Goal: Transaction & Acquisition: Purchase product/service

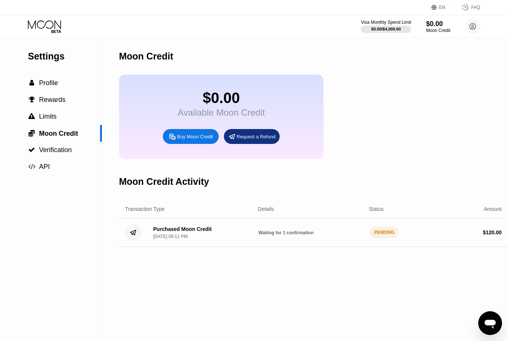
click at [46, 24] on icon at bounding box center [45, 26] width 35 height 13
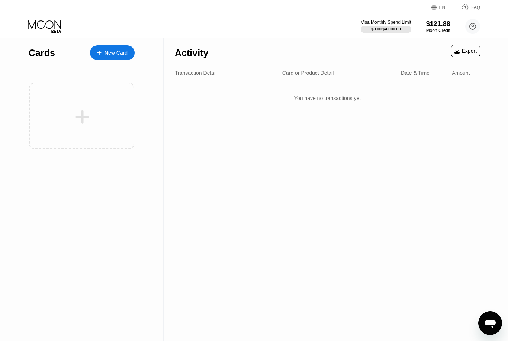
click at [121, 56] on div "New Card" at bounding box center [115, 53] width 23 height 6
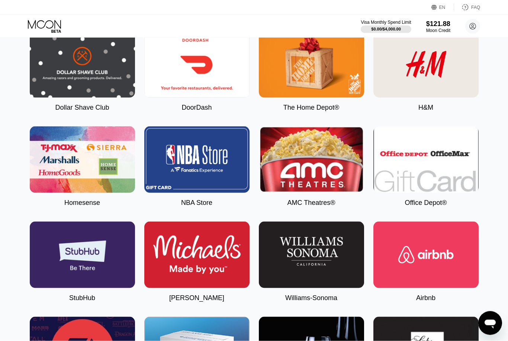
scroll to position [1529, 0]
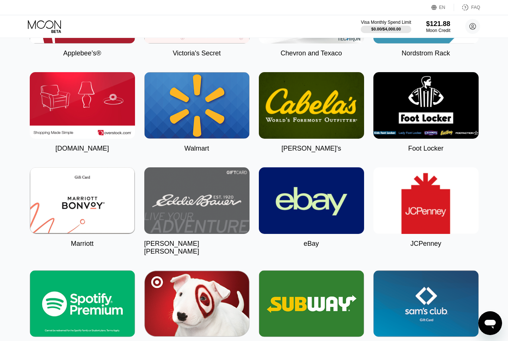
scroll to position [2086, 0]
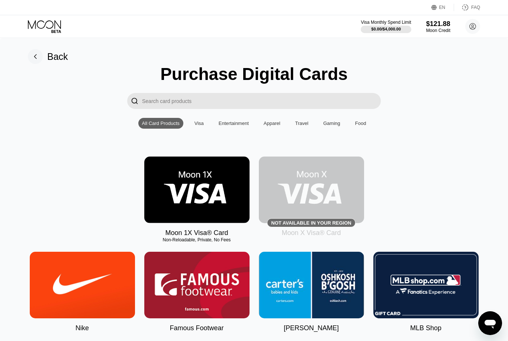
click at [325, 191] on img at bounding box center [311, 190] width 105 height 67
click at [217, 187] on img at bounding box center [196, 190] width 105 height 67
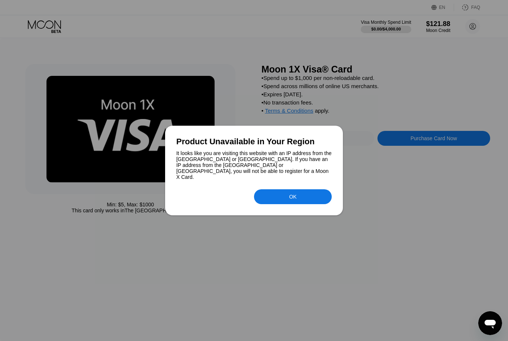
click at [293, 194] on div "OK" at bounding box center [292, 197] width 7 height 6
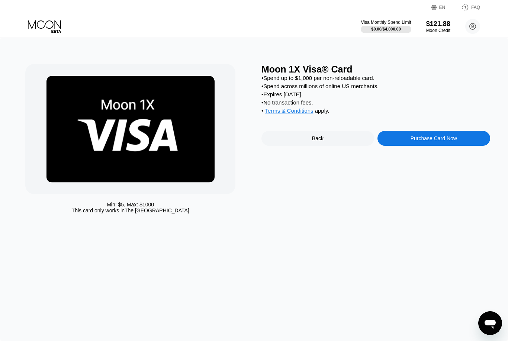
click at [401, 146] on div "Purchase Card Now" at bounding box center [433, 138] width 113 height 15
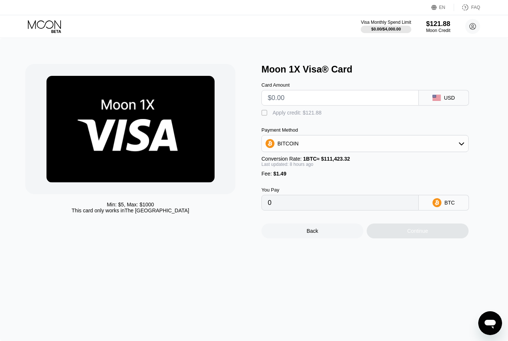
click at [291, 119] on div "Card Amount USD  Apply credit: $121.88 Payment Method BITCOIN Conversion Rate:…" at bounding box center [375, 143] width 229 height 136
click at [267, 116] on div "" at bounding box center [264, 112] width 7 height 7
click at [313, 101] on input "text" at bounding box center [340, 97] width 145 height 15
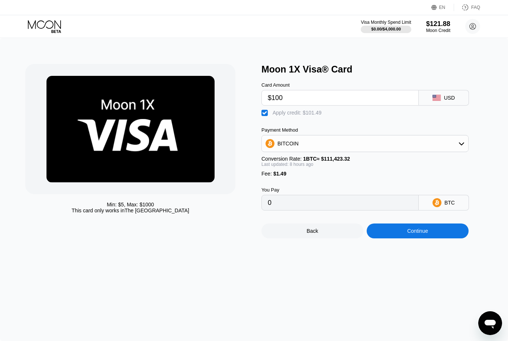
type input "$100"
click at [395, 238] on div "Continue" at bounding box center [418, 230] width 102 height 15
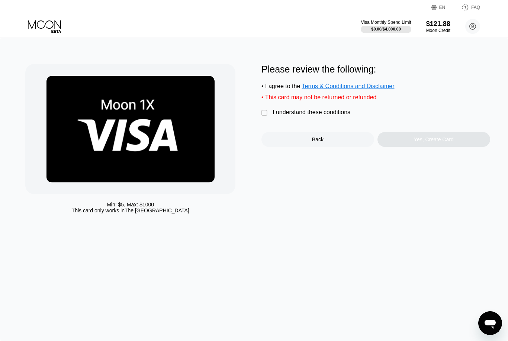
click at [304, 117] on div " I understand these conditions" at bounding box center [307, 113] width 93 height 8
click at [421, 142] on div "Yes, Create Card" at bounding box center [434, 139] width 40 height 6
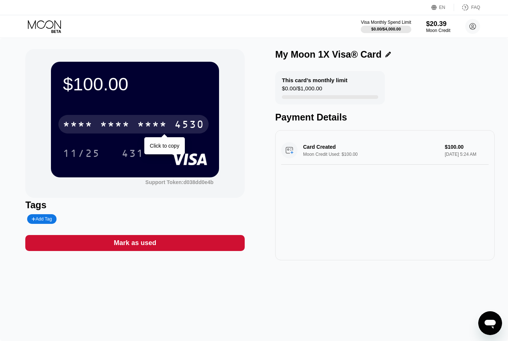
click at [174, 126] on div "4530" at bounding box center [189, 125] width 30 height 12
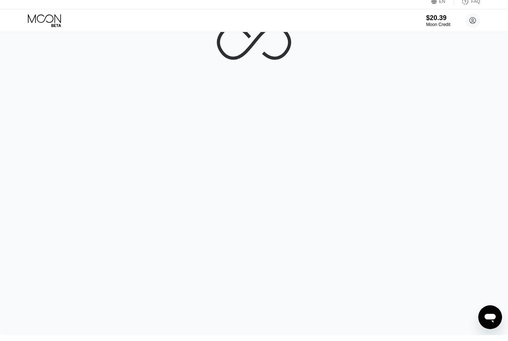
scroll to position [1, 0]
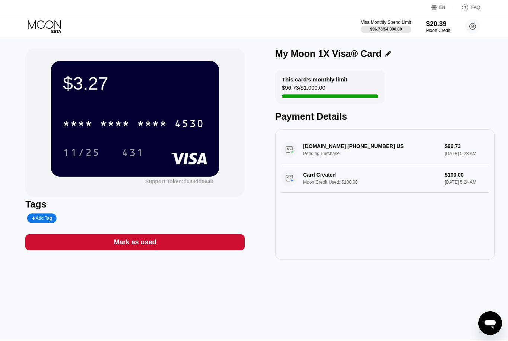
click at [354, 152] on div "MATCH.COM 800-326-5161 US Pending Purchase $96.73 Sep 23, 2025 5:28 AM" at bounding box center [384, 149] width 207 height 29
